Goal: Task Accomplishment & Management: Complete application form

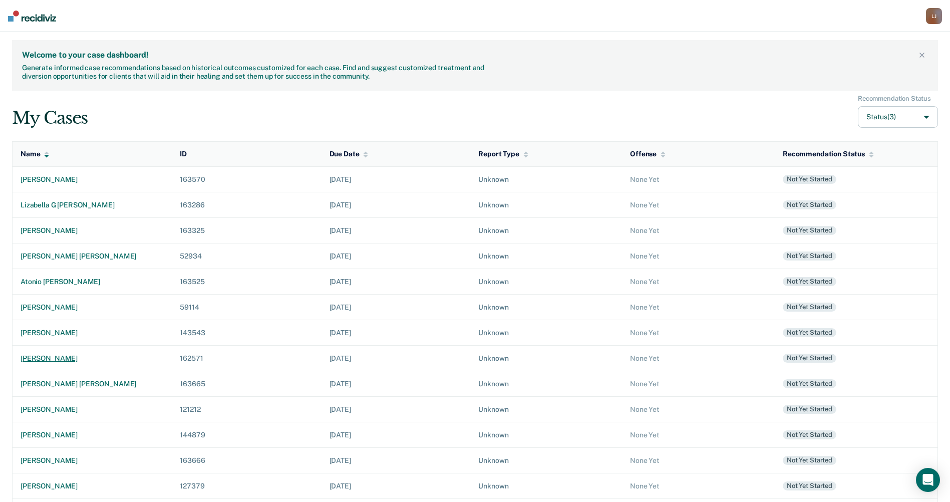
click at [74, 355] on div "[PERSON_NAME]" at bounding box center [92, 358] width 143 height 9
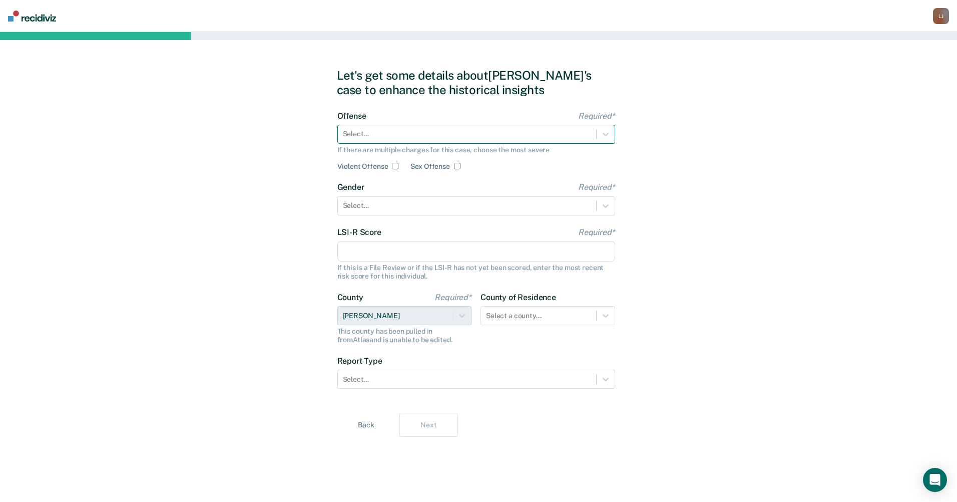
click at [478, 128] on div "Select..." at bounding box center [467, 134] width 258 height 15
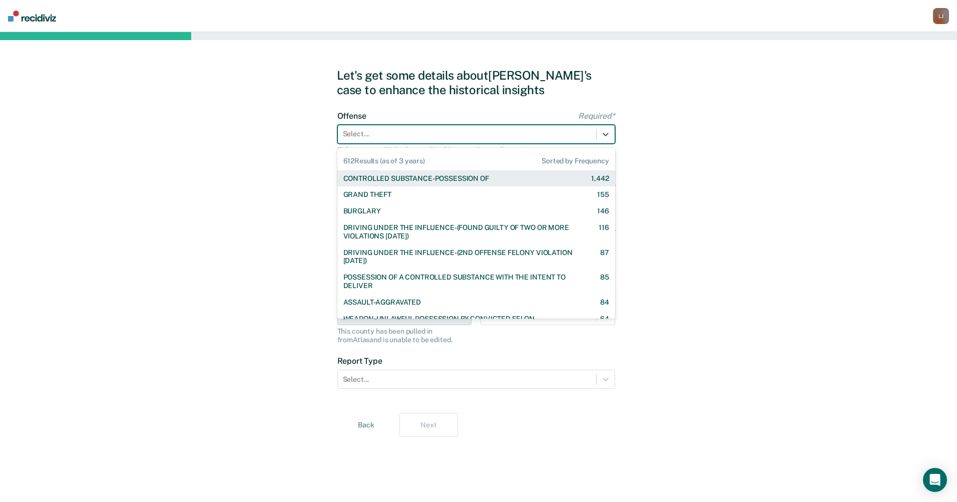
click at [479, 177] on div "CONTROLLED SUBSTANCE-POSSESSION OF" at bounding box center [416, 178] width 146 height 9
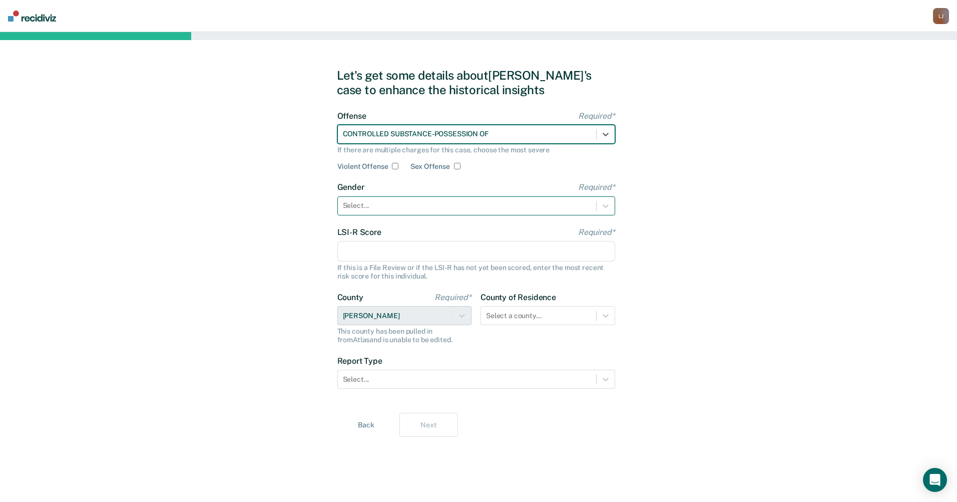
click at [441, 196] on div "Select..." at bounding box center [476, 205] width 278 height 19
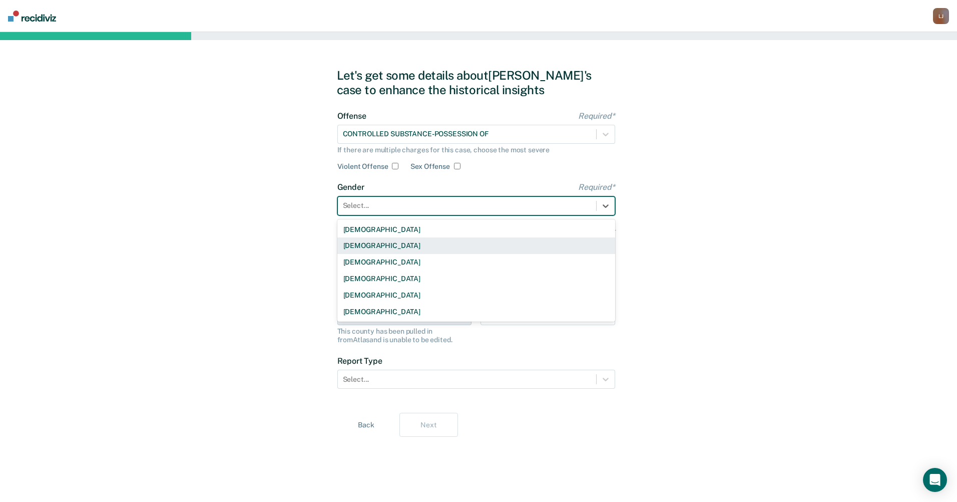
click at [416, 239] on div "[DEMOGRAPHIC_DATA]" at bounding box center [476, 245] width 278 height 17
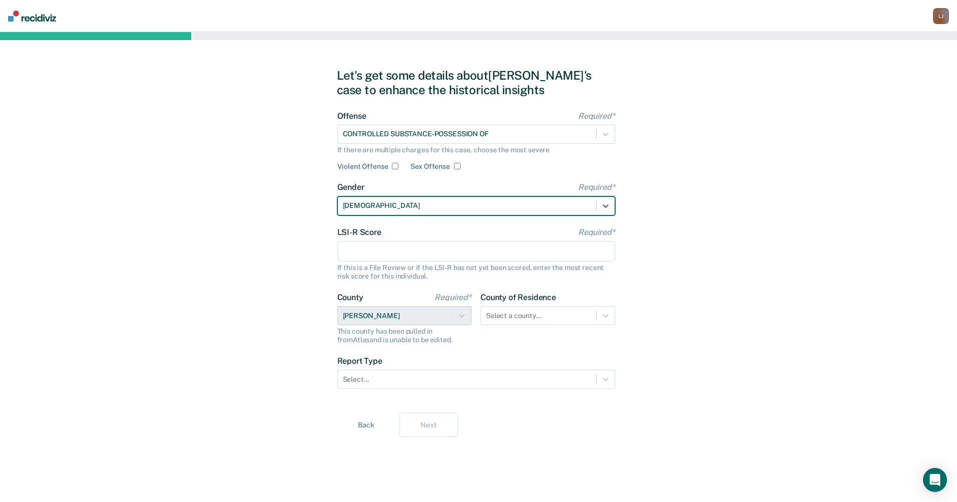
click at [413, 251] on input "LSI-R Score Required*" at bounding box center [476, 251] width 278 height 21
click at [371, 244] on input "LSI-R Score Required*" at bounding box center [476, 251] width 278 height 21
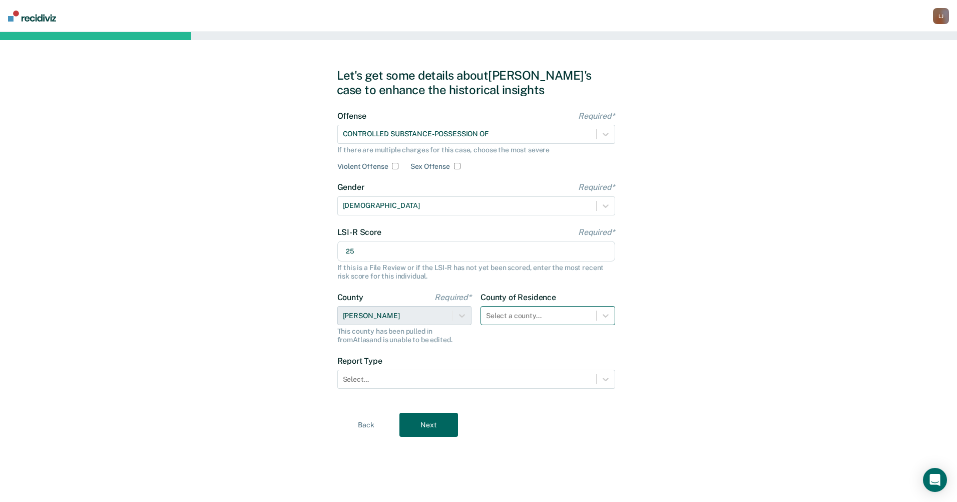
type input "25"
click at [544, 309] on div "Select a county..." at bounding box center [538, 315] width 115 height 15
click at [684, 330] on div "Let's get some details about [PERSON_NAME]'s case to enhance the historical ins…" at bounding box center [478, 267] width 957 height 470
click at [583, 380] on div at bounding box center [467, 379] width 248 height 11
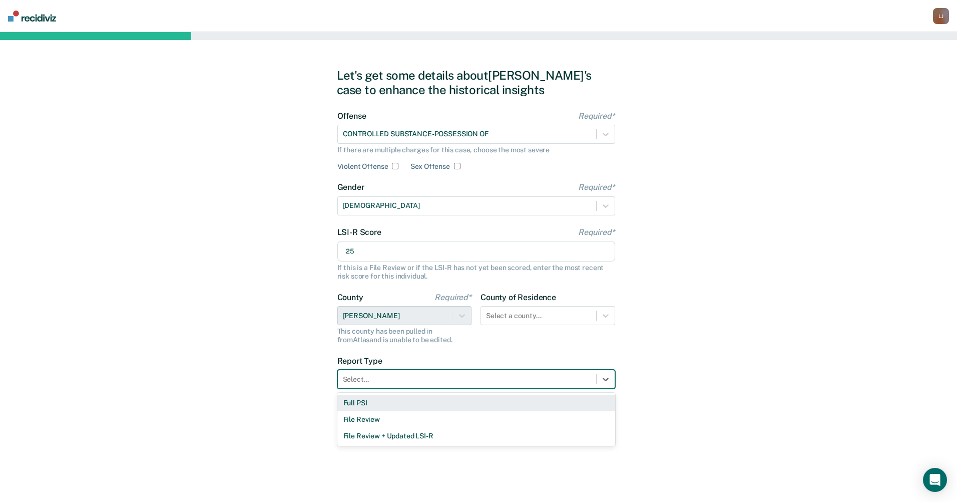
click at [481, 407] on div "Full PSI" at bounding box center [476, 403] width 278 height 17
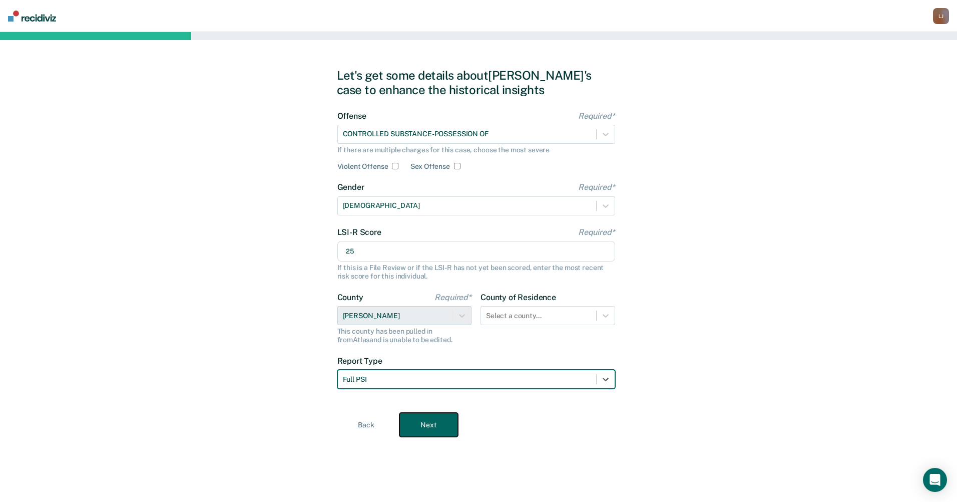
click at [432, 423] on button "Next" at bounding box center [429, 425] width 59 height 24
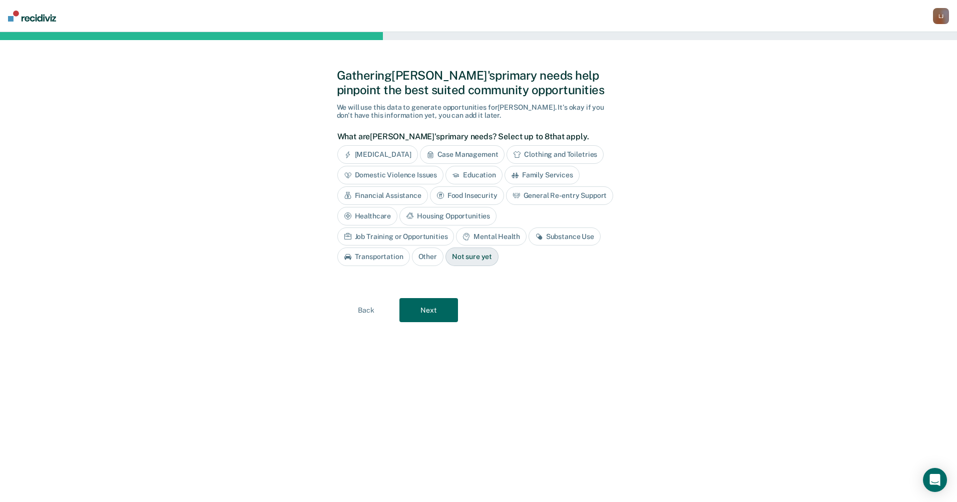
click at [481, 173] on div "Education" at bounding box center [474, 175] width 57 height 19
click at [376, 191] on div "Financial Assistance" at bounding box center [382, 195] width 91 height 19
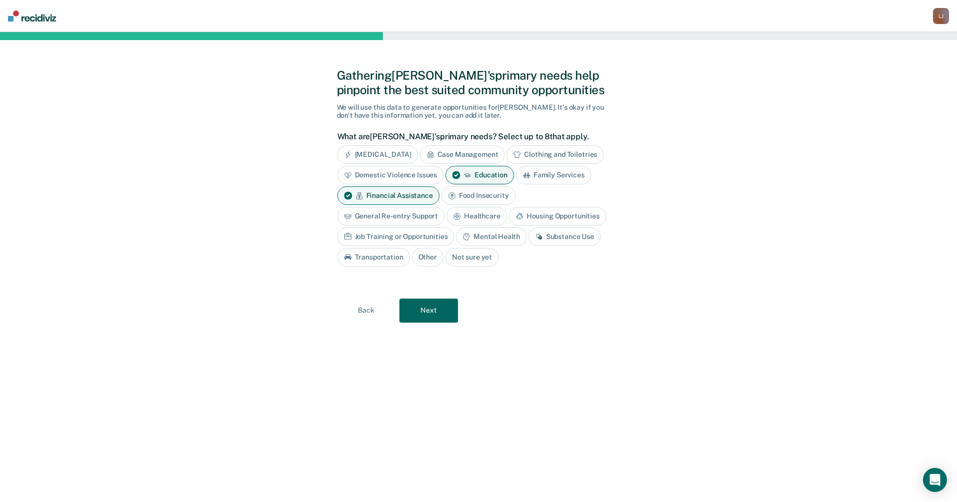
click at [419, 235] on div "Job Training or Opportunities" at bounding box center [395, 236] width 117 height 19
click at [559, 237] on div "Substance Use" at bounding box center [576, 236] width 72 height 19
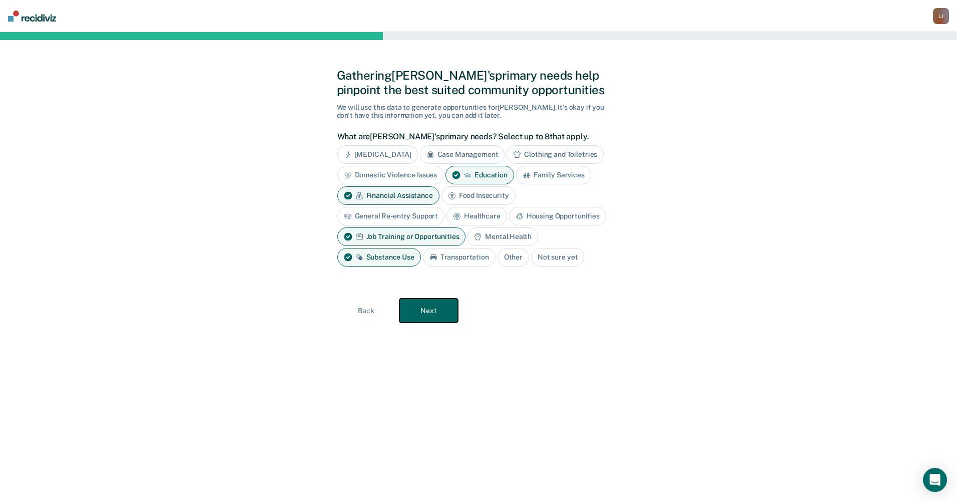
click at [435, 305] on button "Next" at bounding box center [429, 310] width 59 height 24
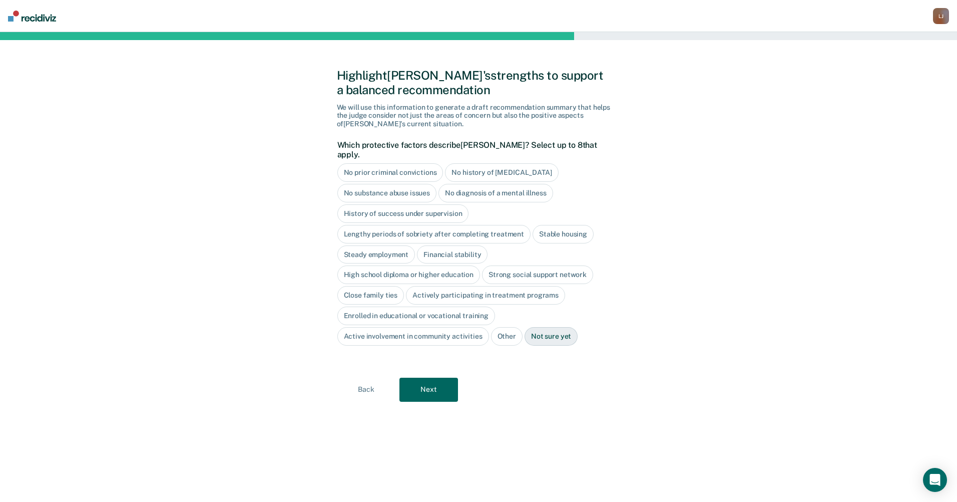
click at [474, 163] on div "No history of [MEDICAL_DATA]" at bounding box center [501, 172] width 113 height 19
click at [461, 185] on div "No diagnosis of a mental illness" at bounding box center [496, 193] width 115 height 19
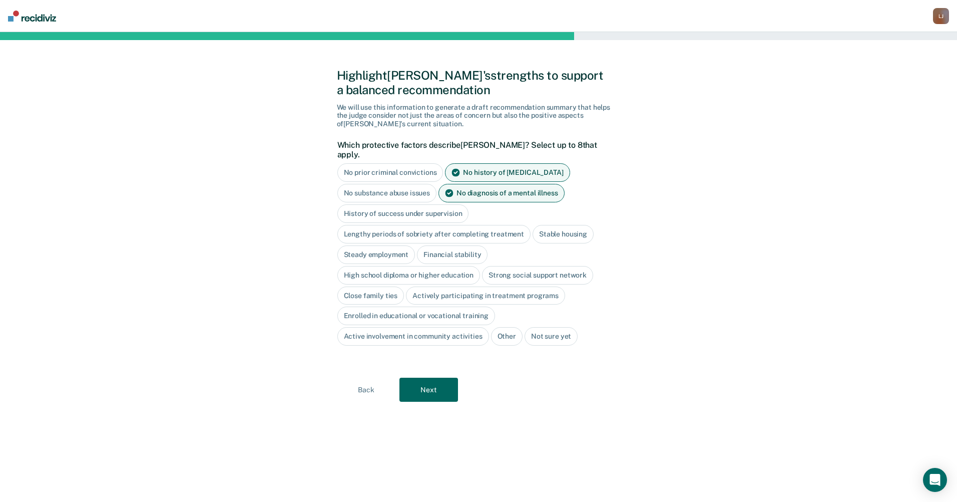
click at [566, 227] on div "Stable housing" at bounding box center [563, 234] width 61 height 19
click at [437, 287] on div "Actively participating in treatment programs" at bounding box center [485, 295] width 159 height 19
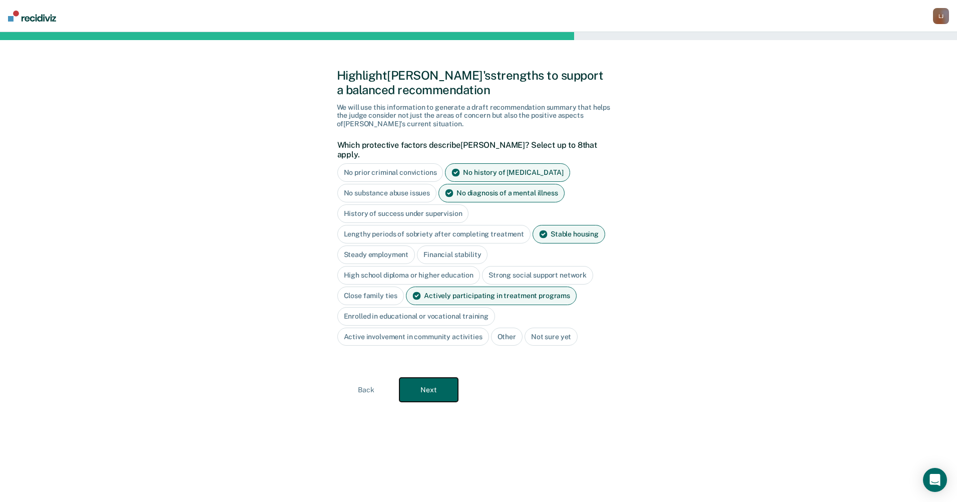
click at [429, 385] on button "Next" at bounding box center [429, 390] width 59 height 24
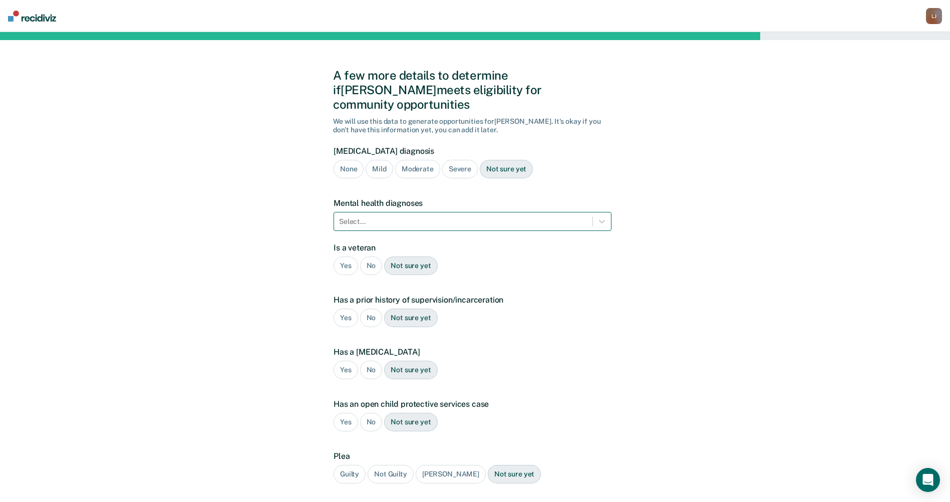
click at [465, 216] on div at bounding box center [463, 221] width 248 height 11
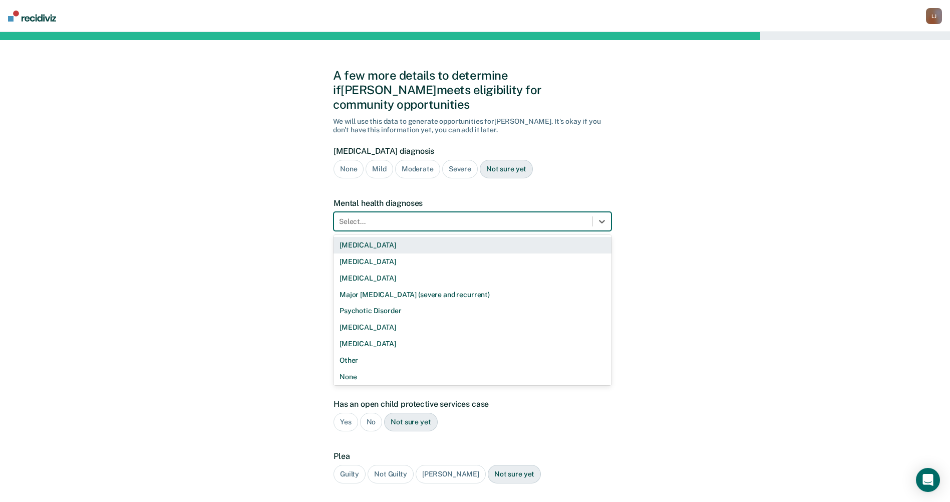
click at [465, 216] on div at bounding box center [463, 221] width 248 height 11
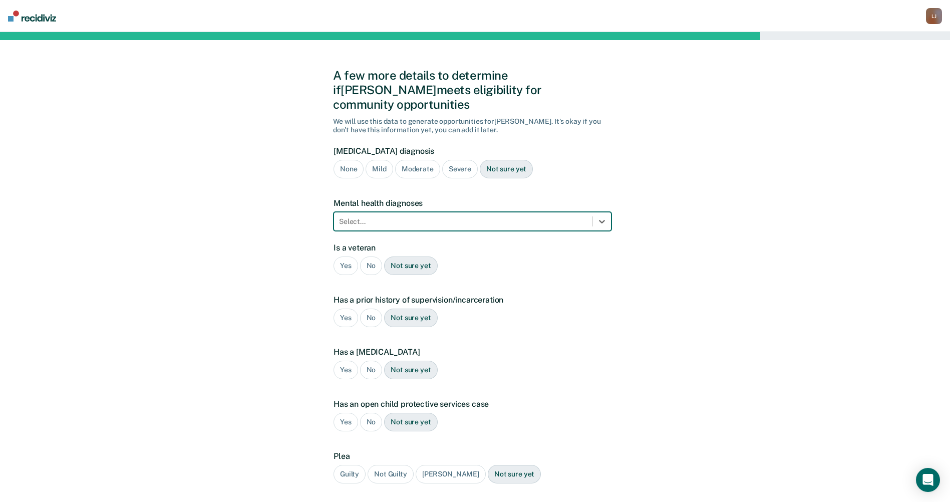
click at [455, 160] on div "Severe" at bounding box center [460, 169] width 36 height 19
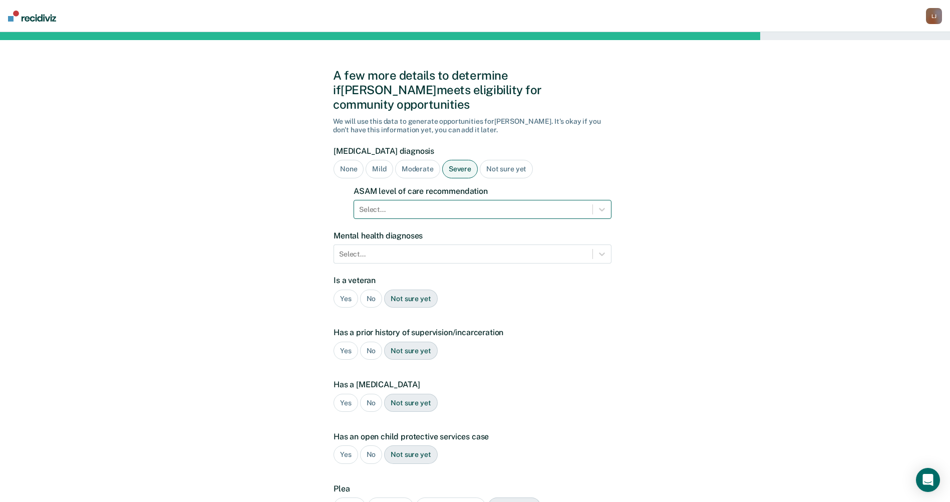
click at [589, 202] on div "Select..." at bounding box center [473, 209] width 238 height 15
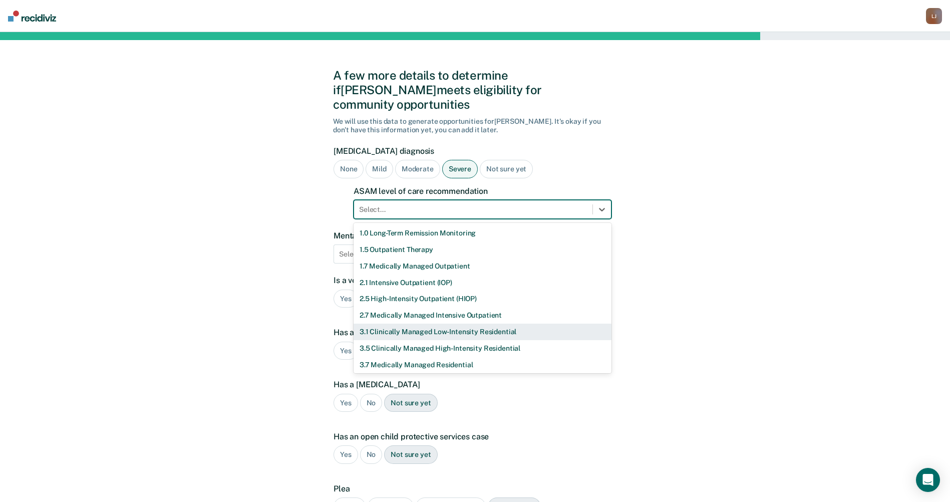
click at [473, 323] on div "3.1 Clinically Managed Low-Intensity Residential" at bounding box center [483, 331] width 258 height 17
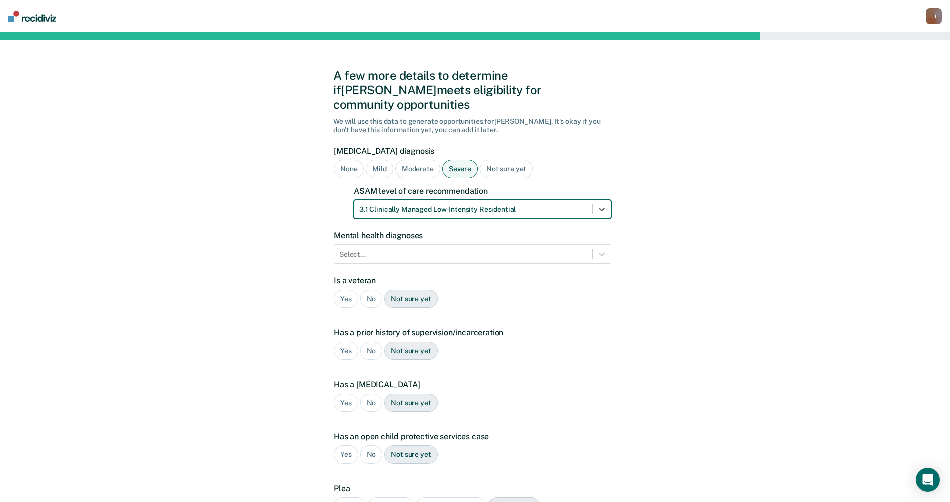
click at [375, 289] on div "No" at bounding box center [371, 298] width 23 height 19
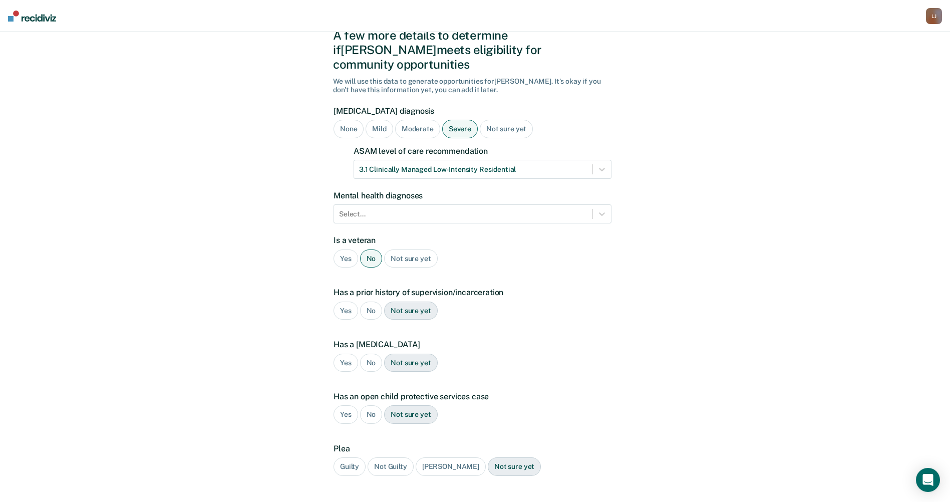
scroll to position [92, 0]
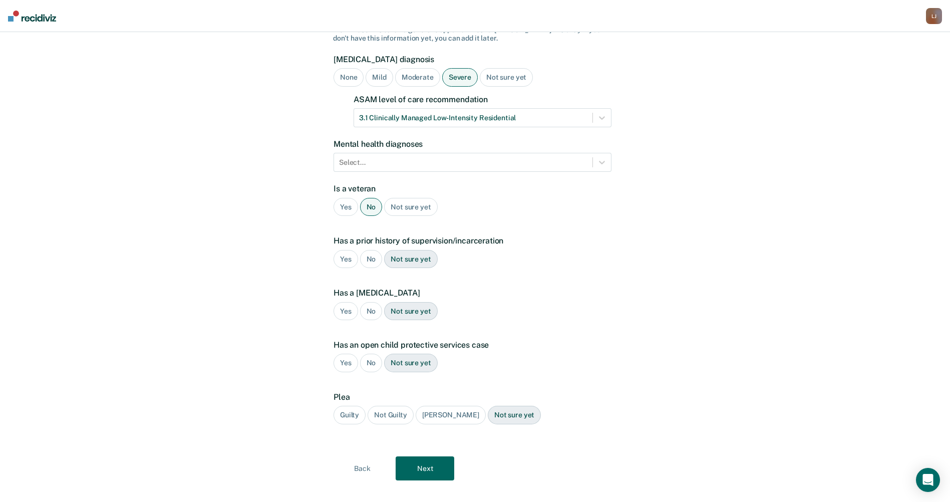
click at [341, 250] on div "Yes" at bounding box center [345, 259] width 25 height 19
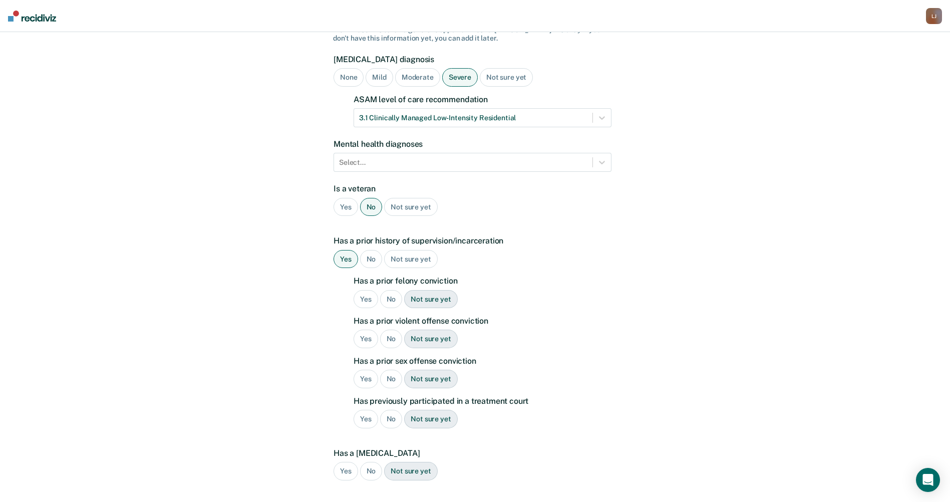
click at [388, 290] on div "No" at bounding box center [391, 299] width 23 height 19
click at [390, 329] on div "No" at bounding box center [391, 338] width 23 height 19
click at [394, 370] on div "No" at bounding box center [391, 379] width 23 height 19
click at [394, 410] on div "No" at bounding box center [391, 419] width 23 height 19
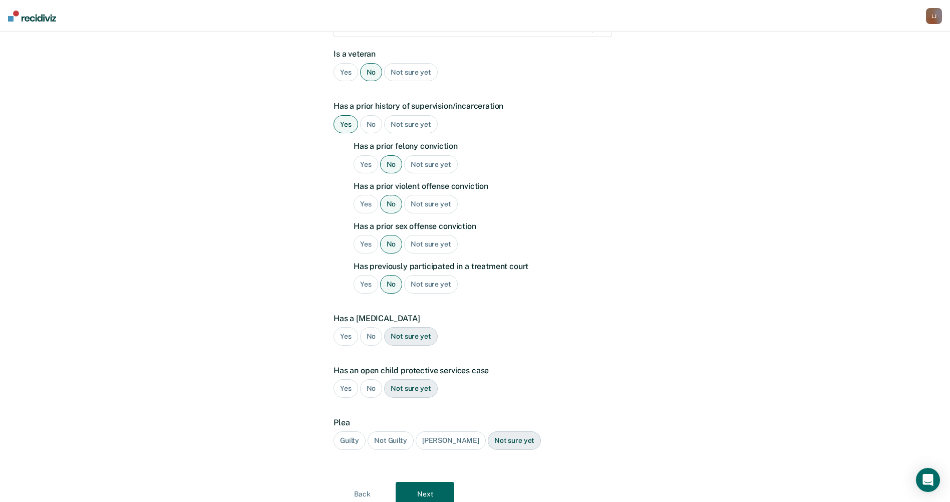
scroll to position [252, 0]
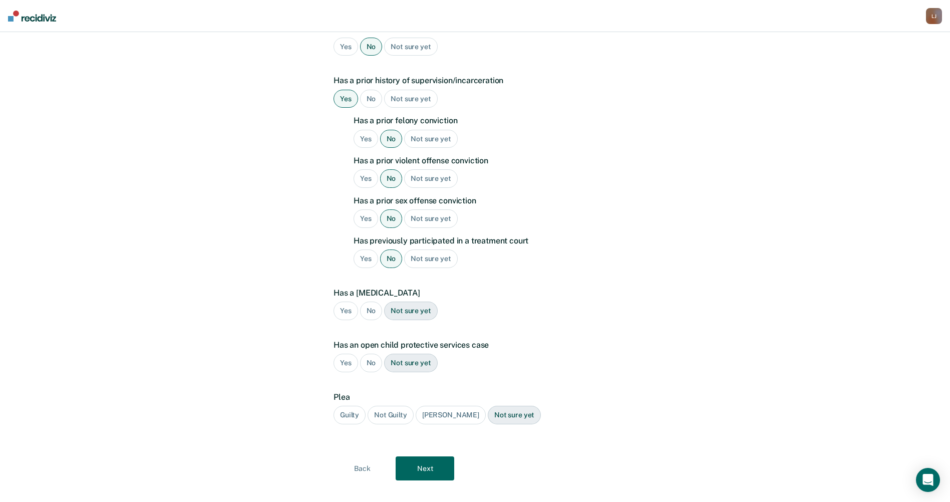
click at [341, 406] on div "Guilty" at bounding box center [349, 415] width 32 height 19
click at [425, 465] on button "Next" at bounding box center [425, 468] width 59 height 24
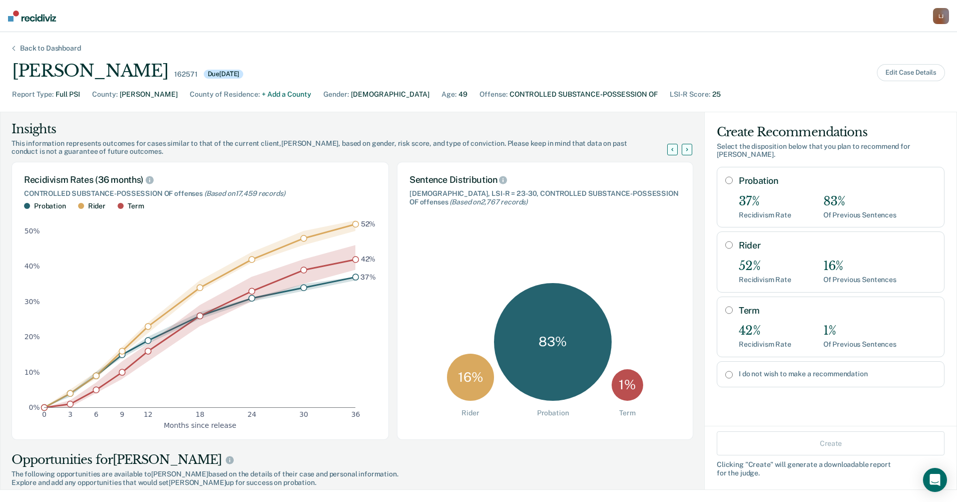
click at [726, 176] on input "Probation" at bounding box center [730, 180] width 8 height 8
radio input "true"
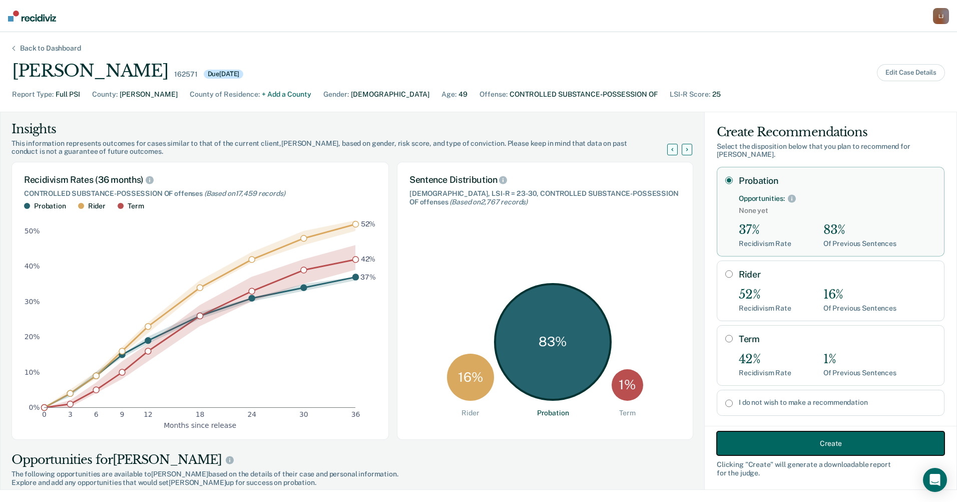
click at [748, 442] on button "Create" at bounding box center [831, 443] width 228 height 24
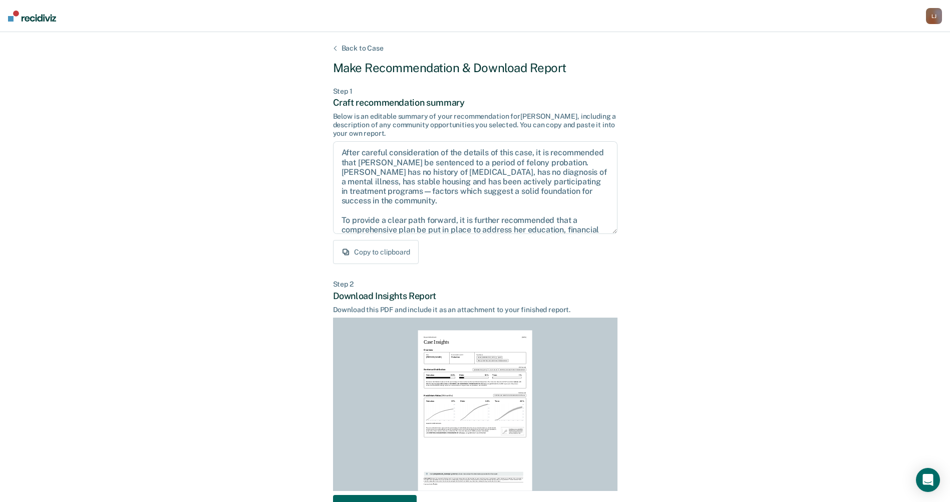
scroll to position [69, 0]
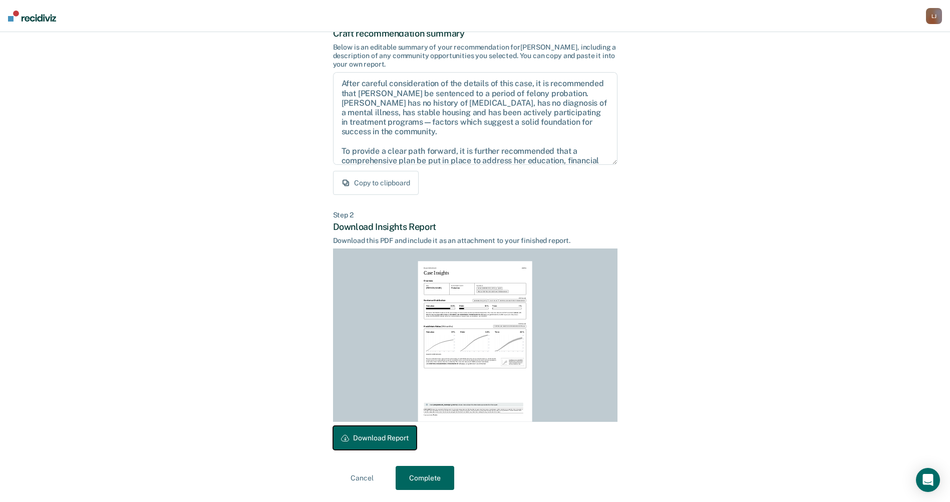
click at [385, 443] on button "Download Report" at bounding box center [375, 438] width 84 height 24
click at [429, 475] on button "Complete" at bounding box center [425, 478] width 59 height 24
